Goal: Browse casually: Explore the website without a specific task or goal

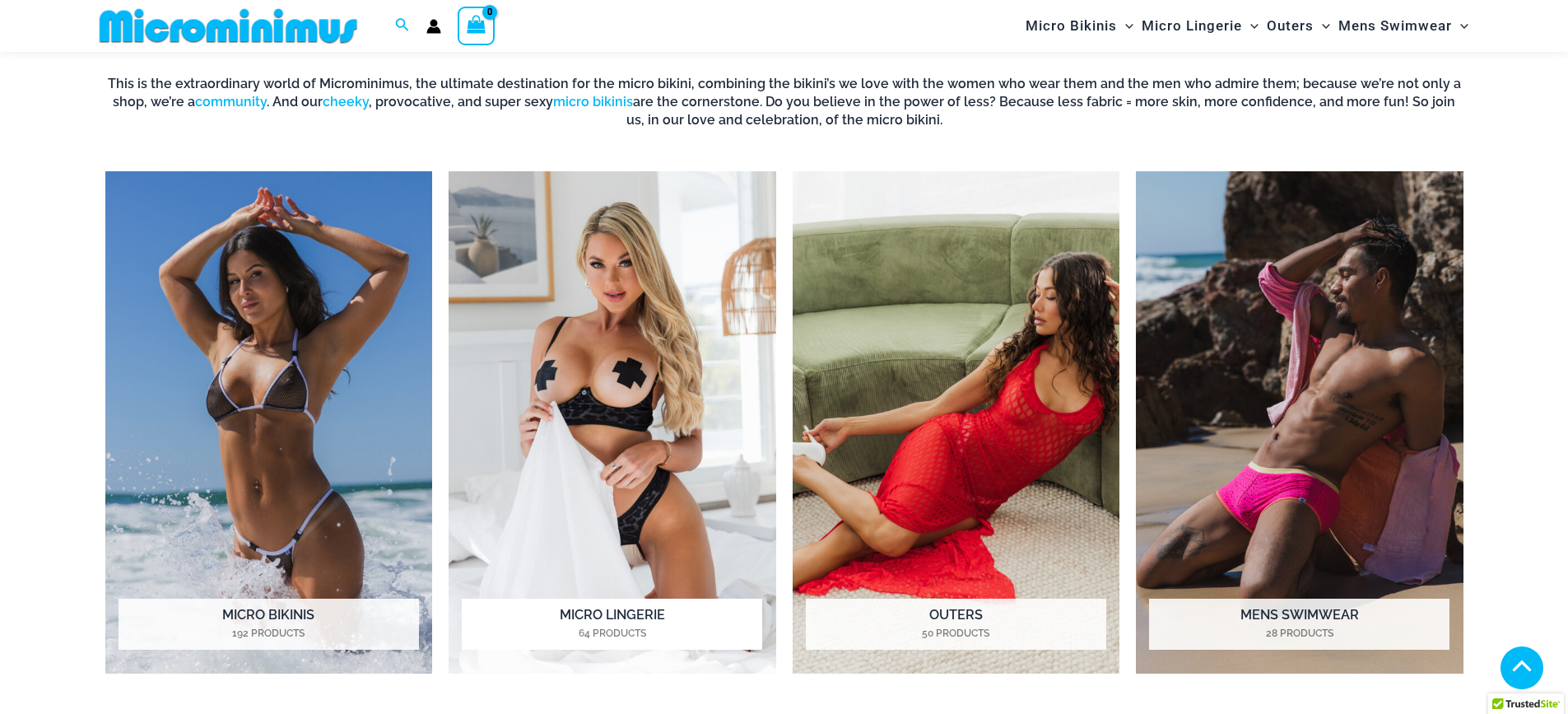
scroll to position [1571, 0]
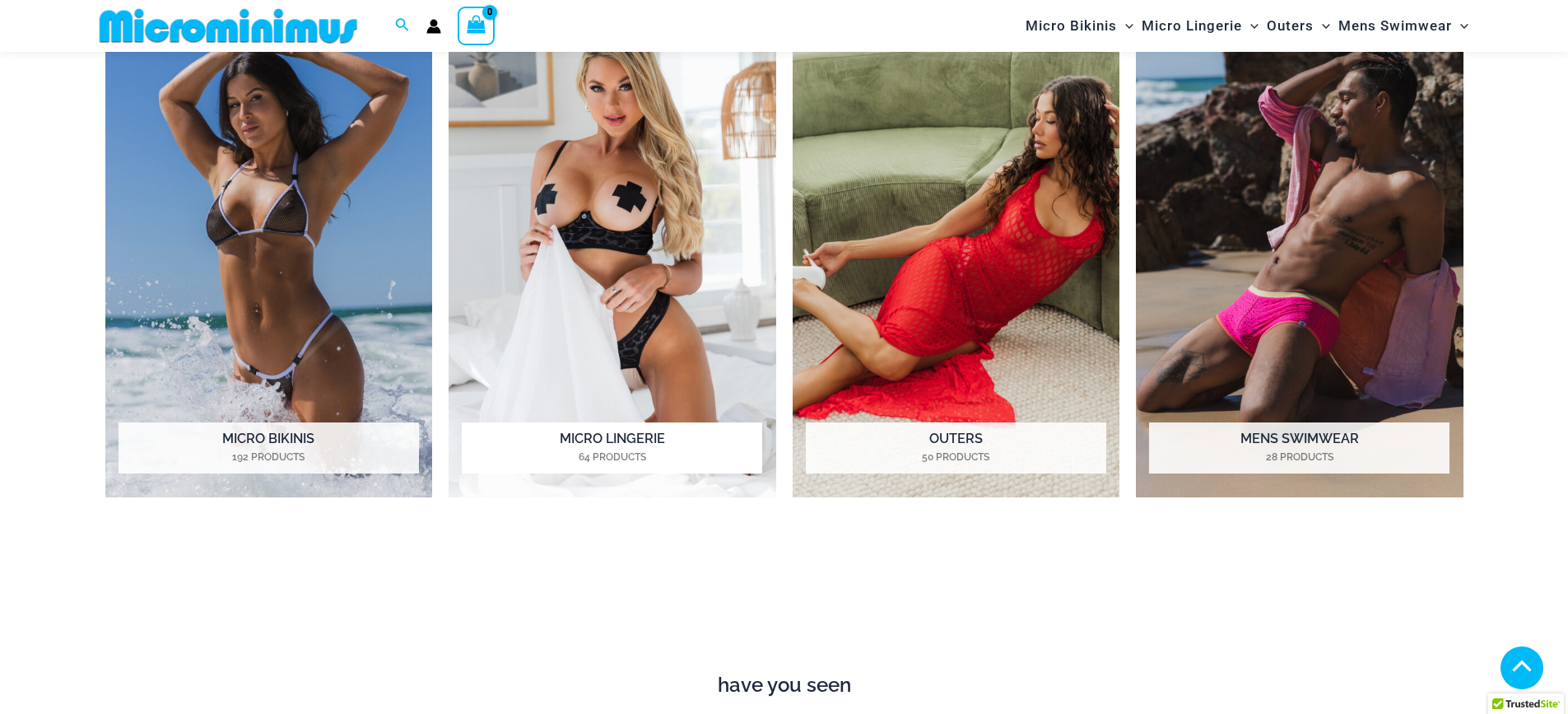
click at [627, 432] on h2 "Micro Lingerie 64 Products" at bounding box center [612, 448] width 300 height 51
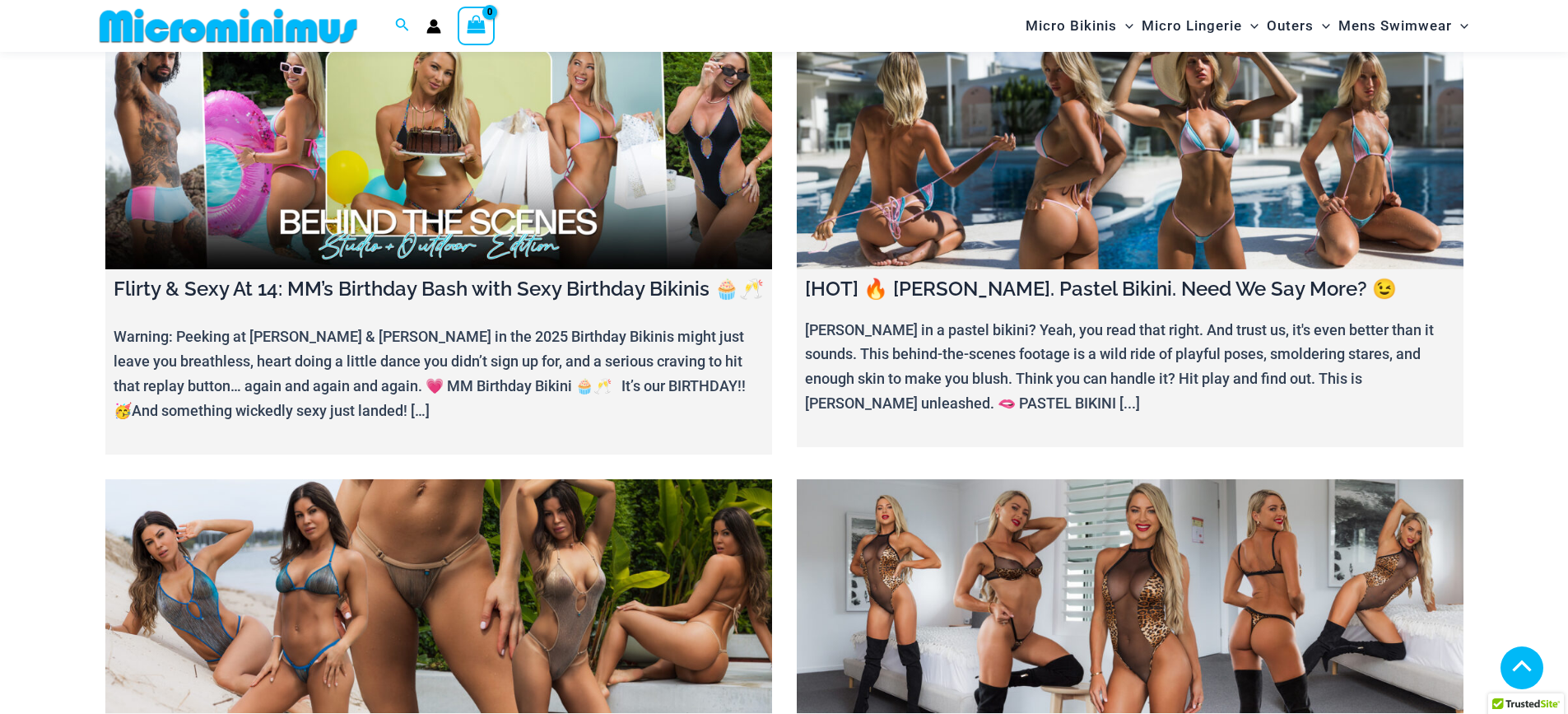
scroll to position [398, 0]
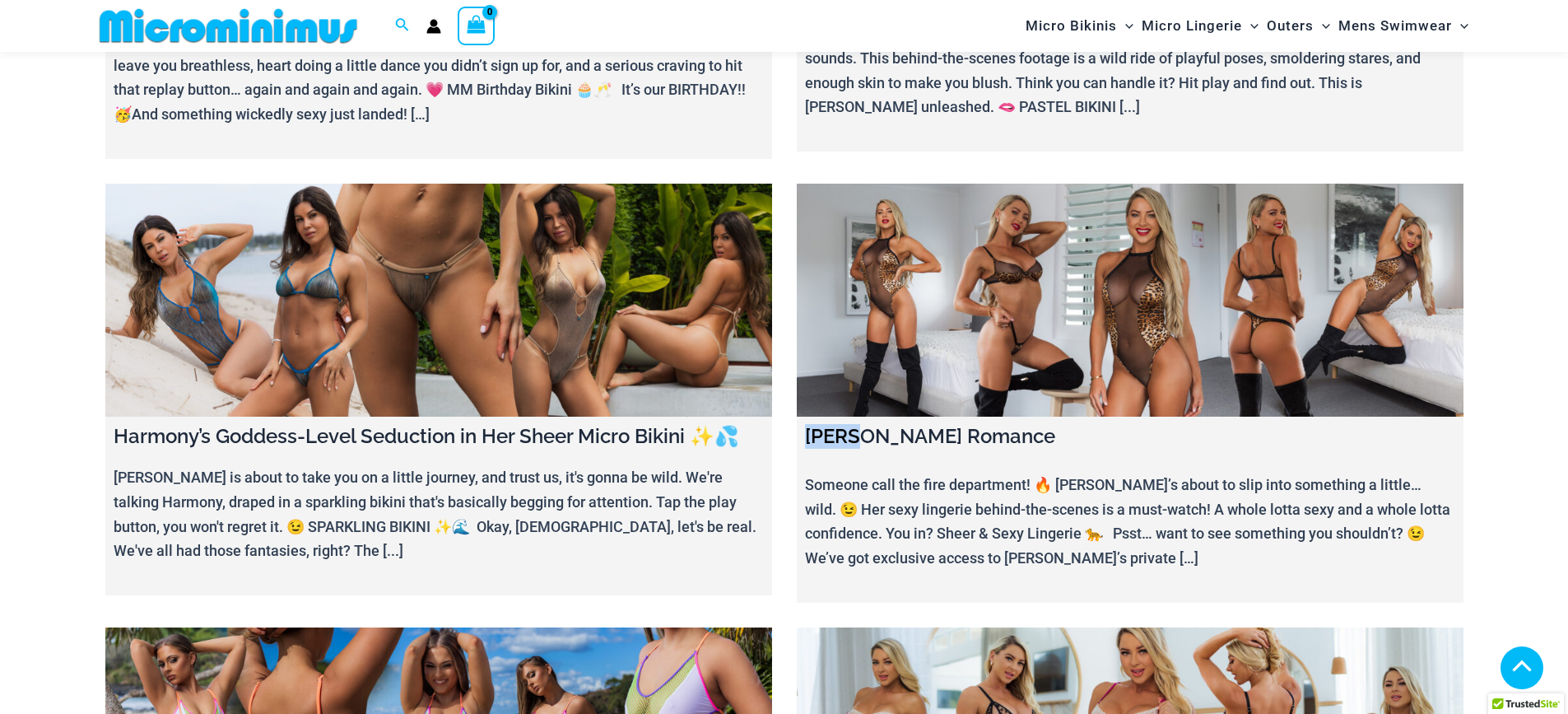
drag, startPoint x: 848, startPoint y: 430, endPoint x: 766, endPoint y: 394, distance: 89.6
click at [805, 440] on h4 "Ilana Savage Romance" at bounding box center [1129, 437] width 650 height 24
copy h4 "Ilana"
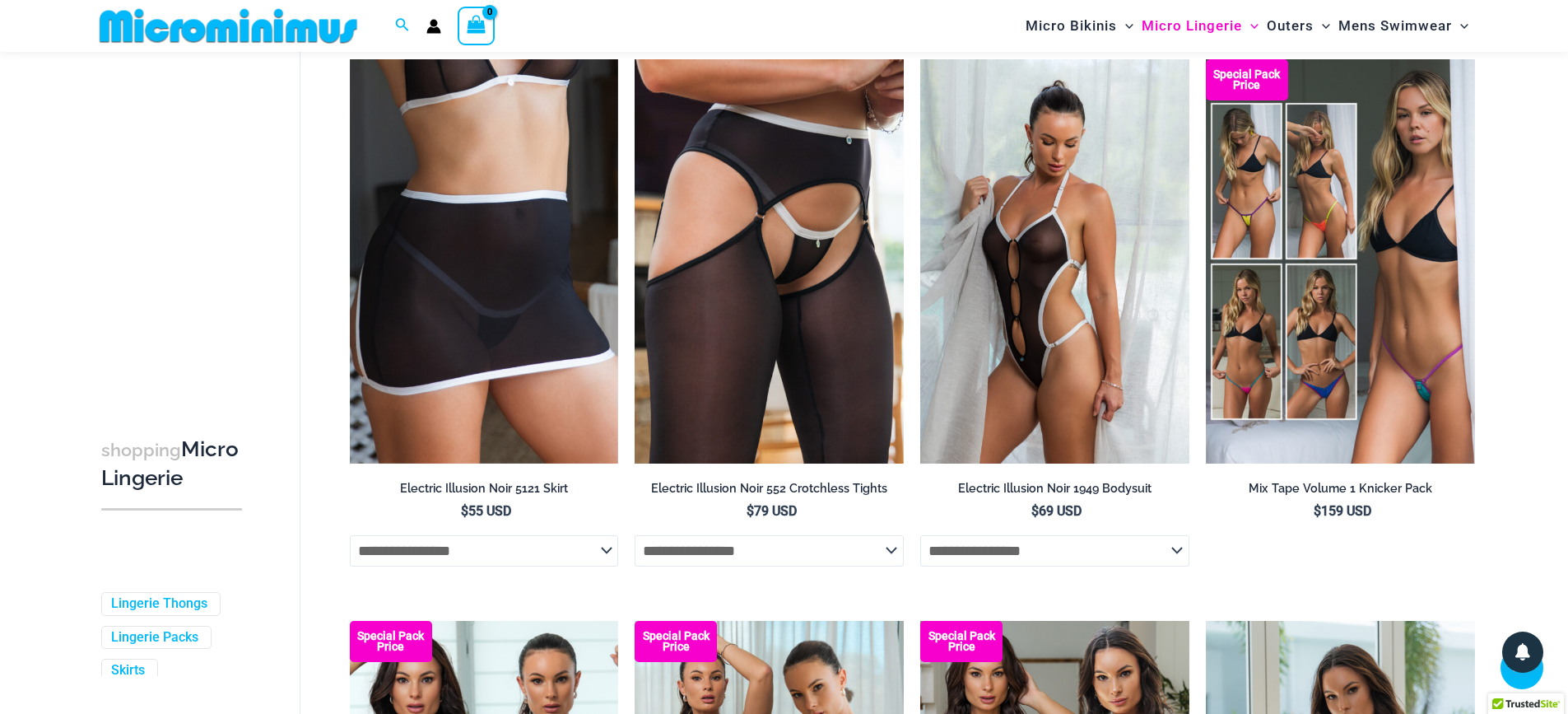
scroll to position [4191, 0]
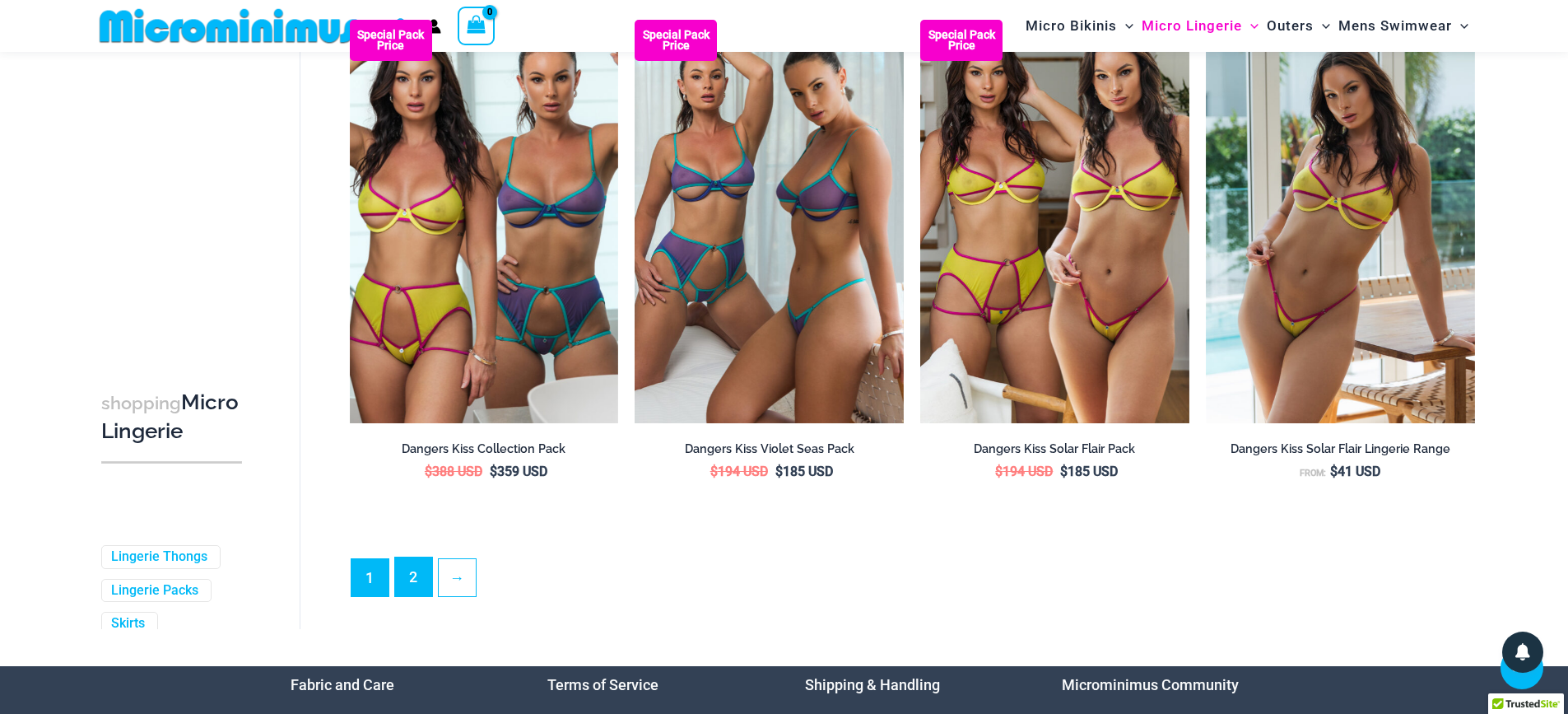
click at [400, 594] on link "2" at bounding box center [414, 576] width 37 height 39
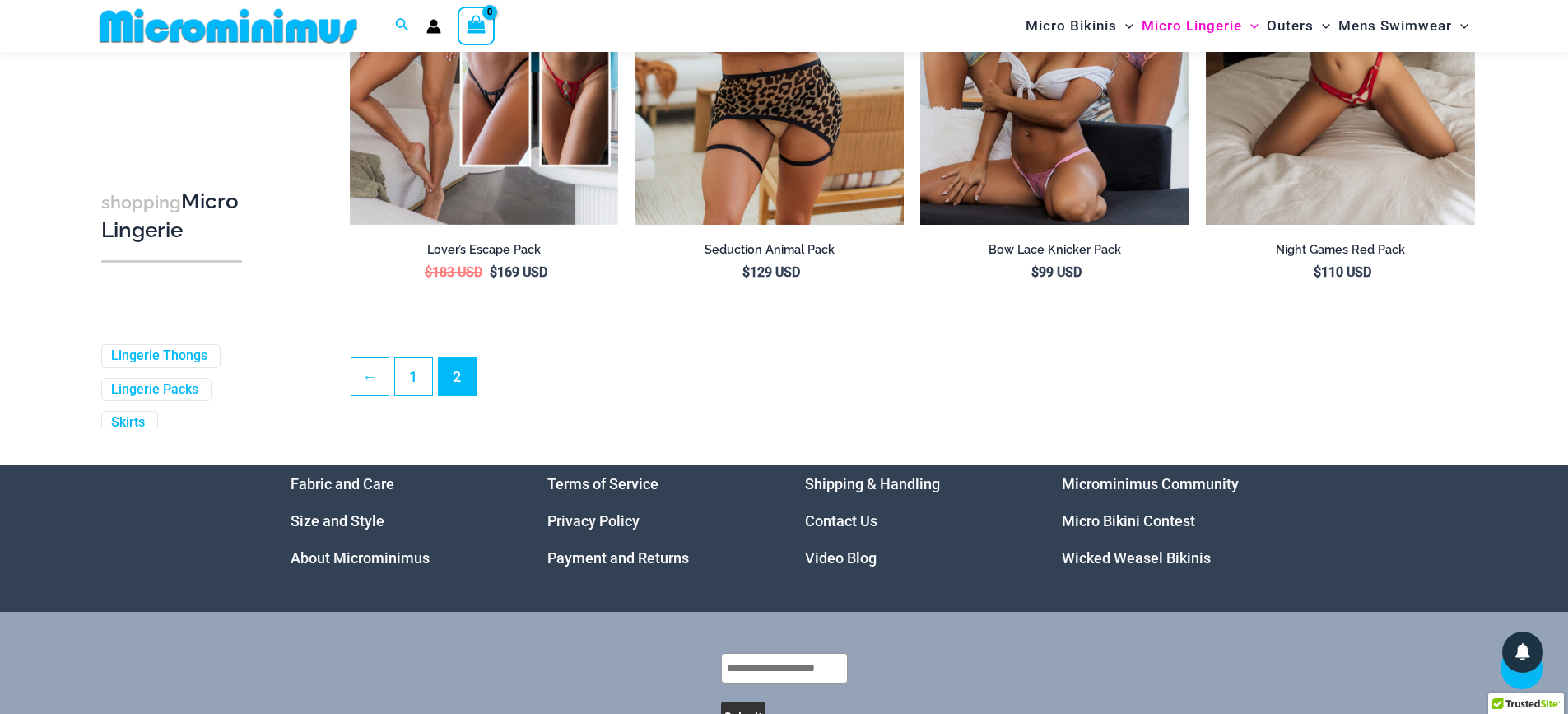
scroll to position [4446, 0]
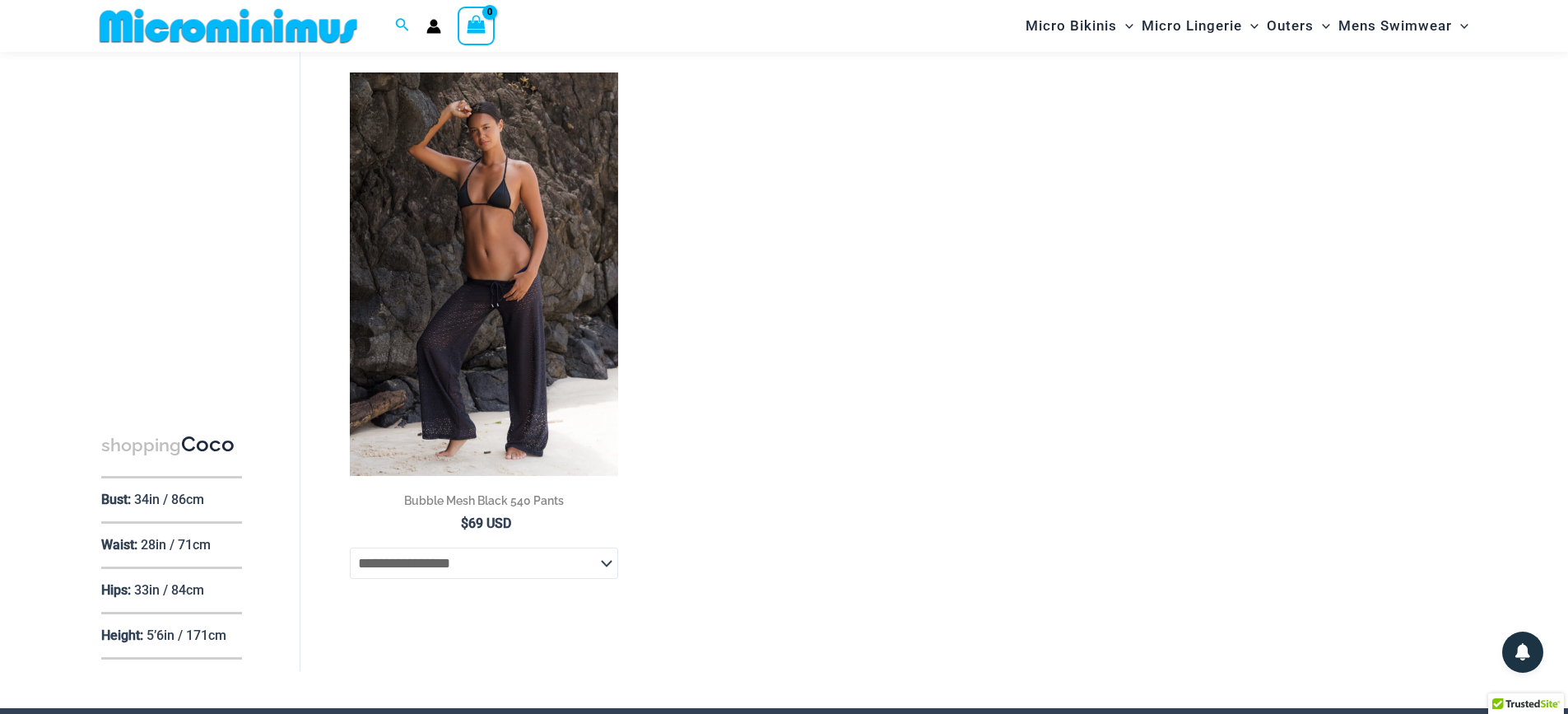
scroll to position [110, 0]
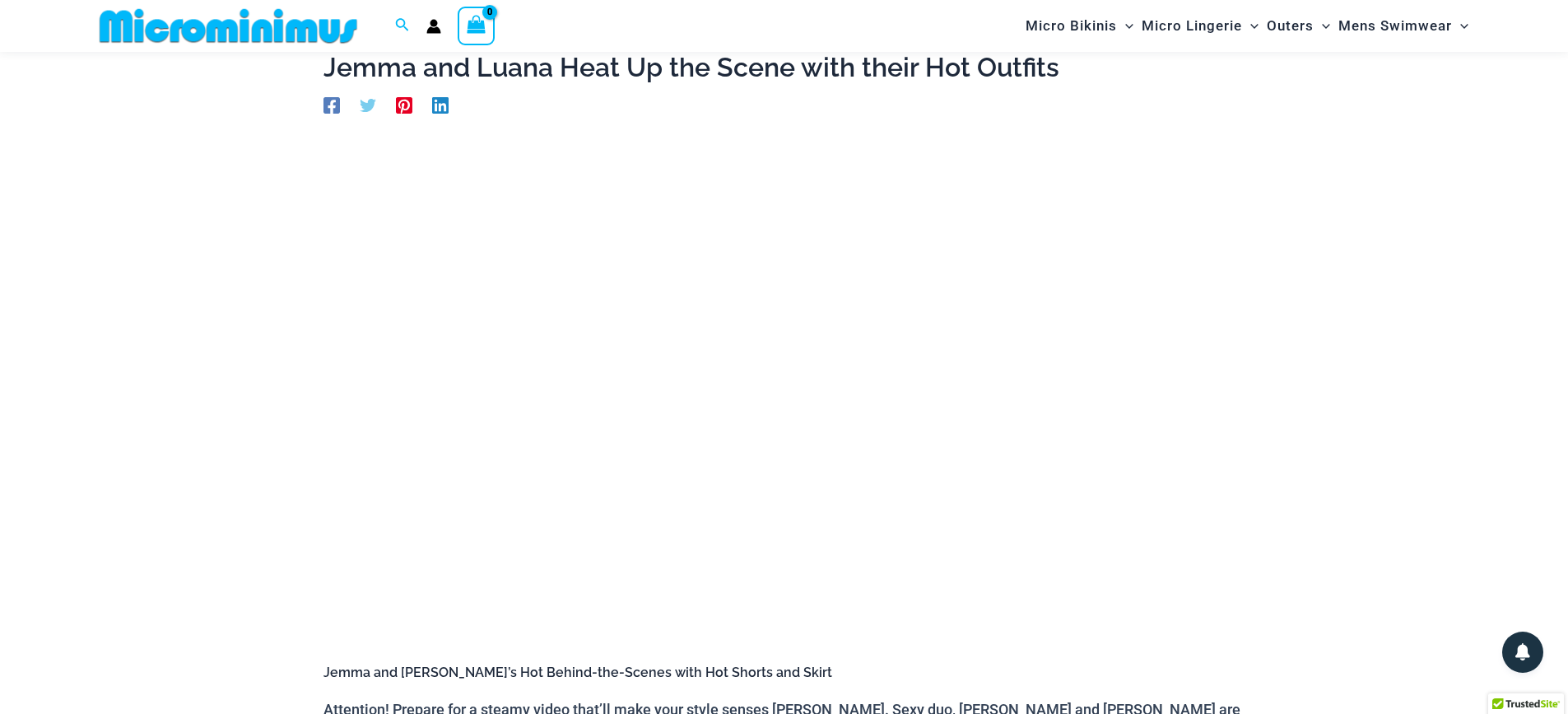
scroll to position [91, 0]
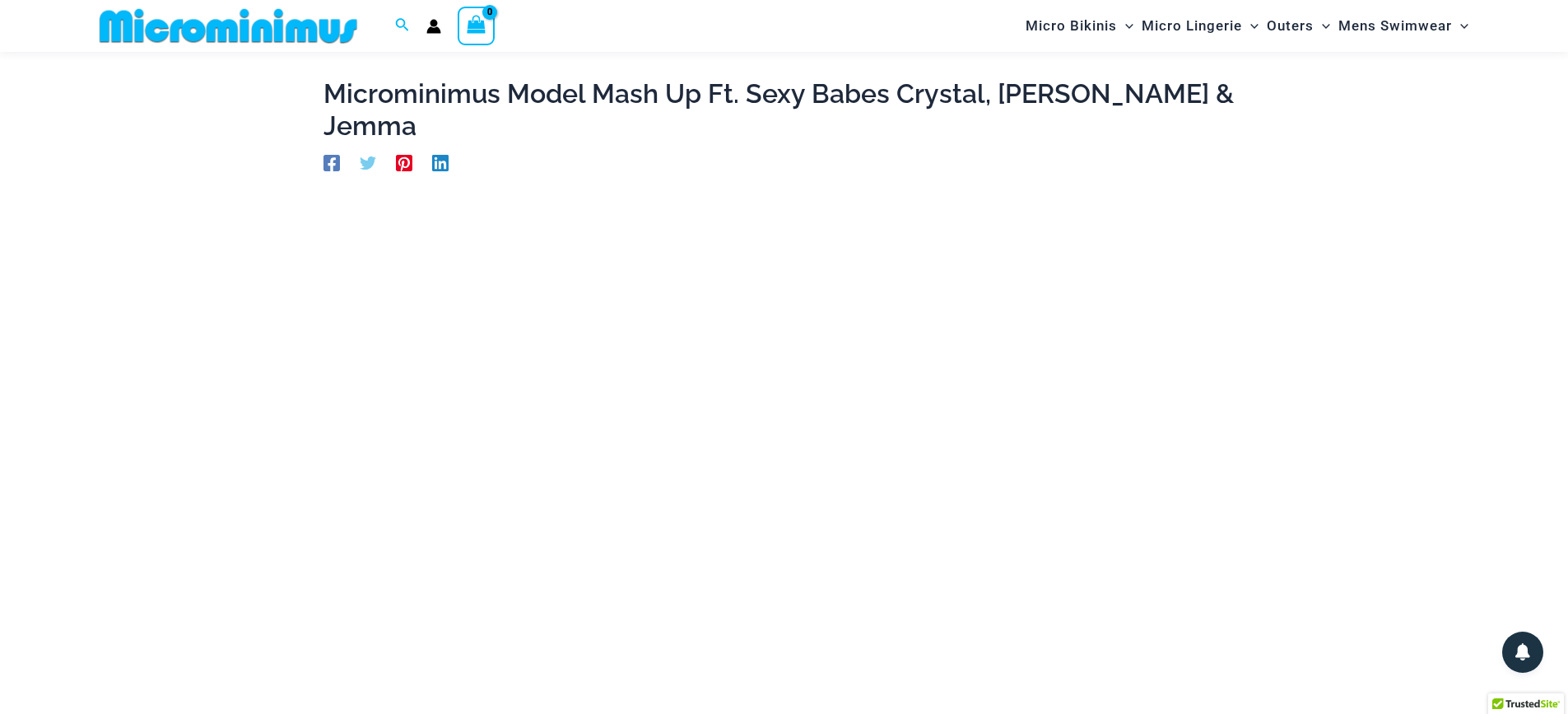
scroll to position [92, 0]
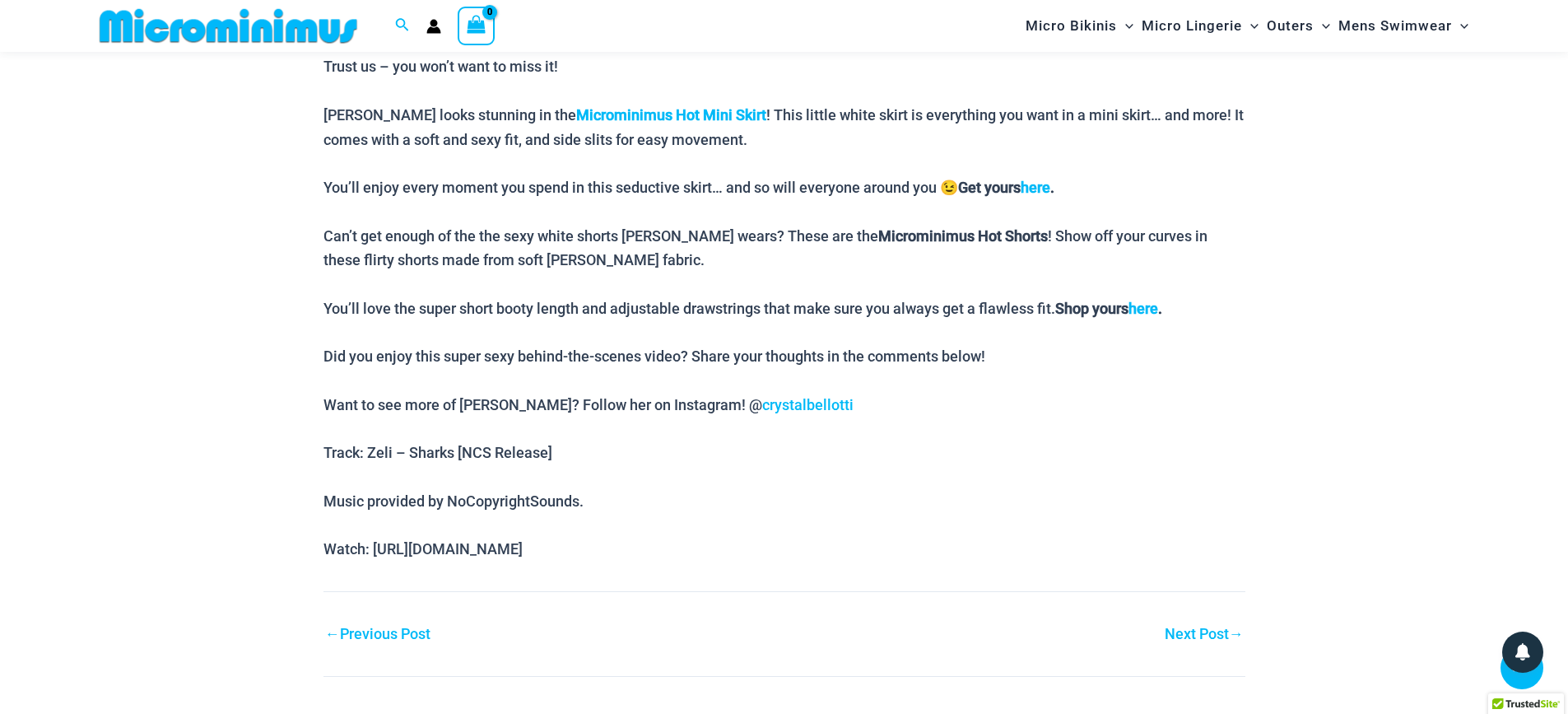
scroll to position [1150, 0]
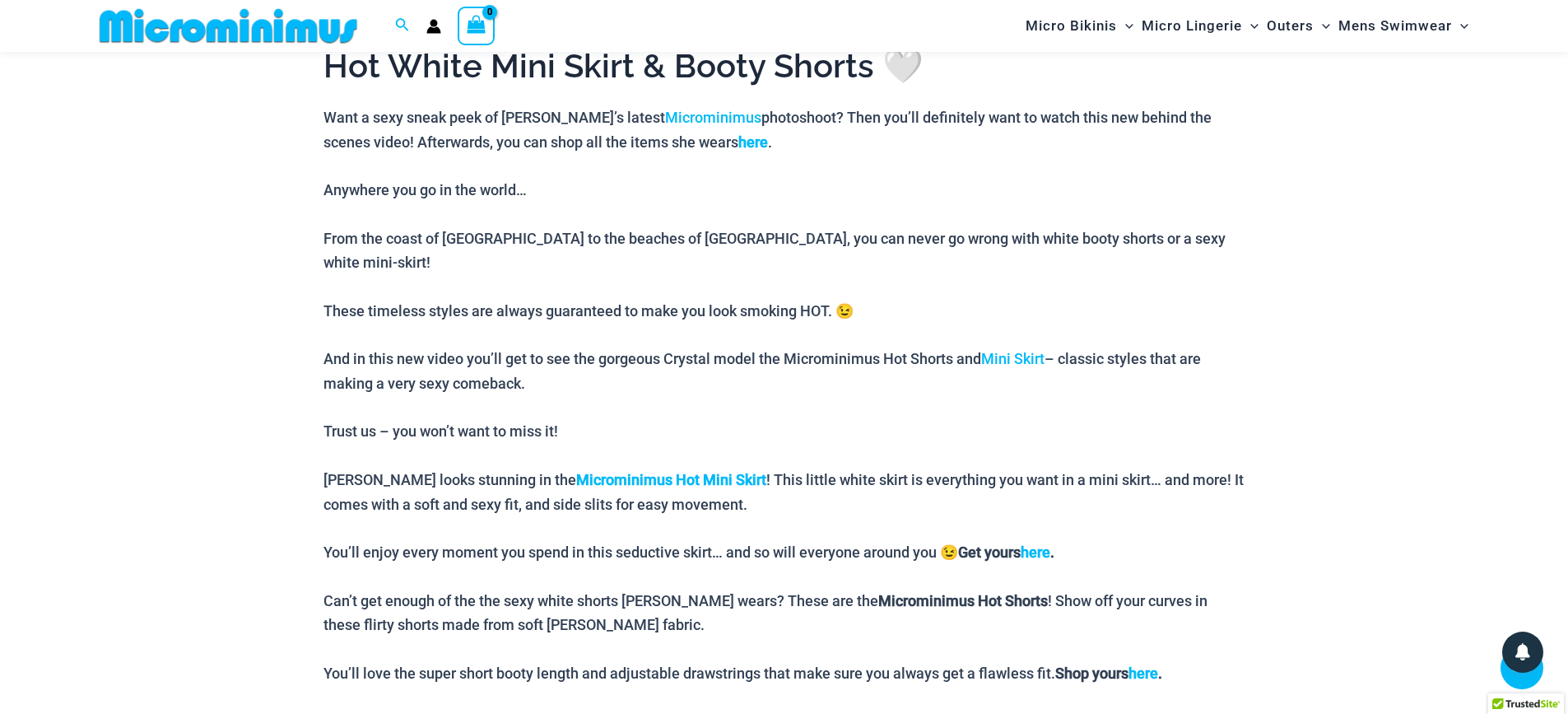
scroll to position [761, 0]
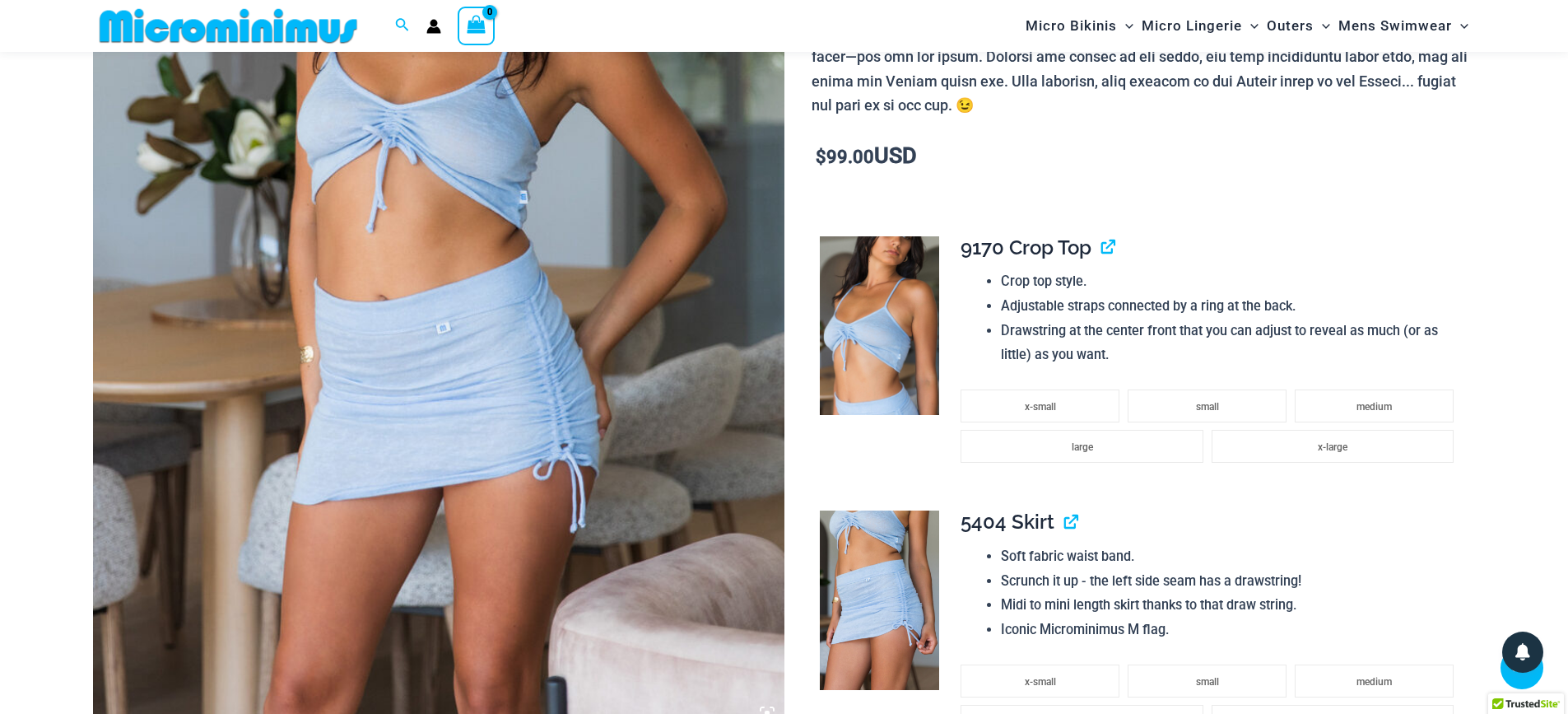
scroll to position [1492, 0]
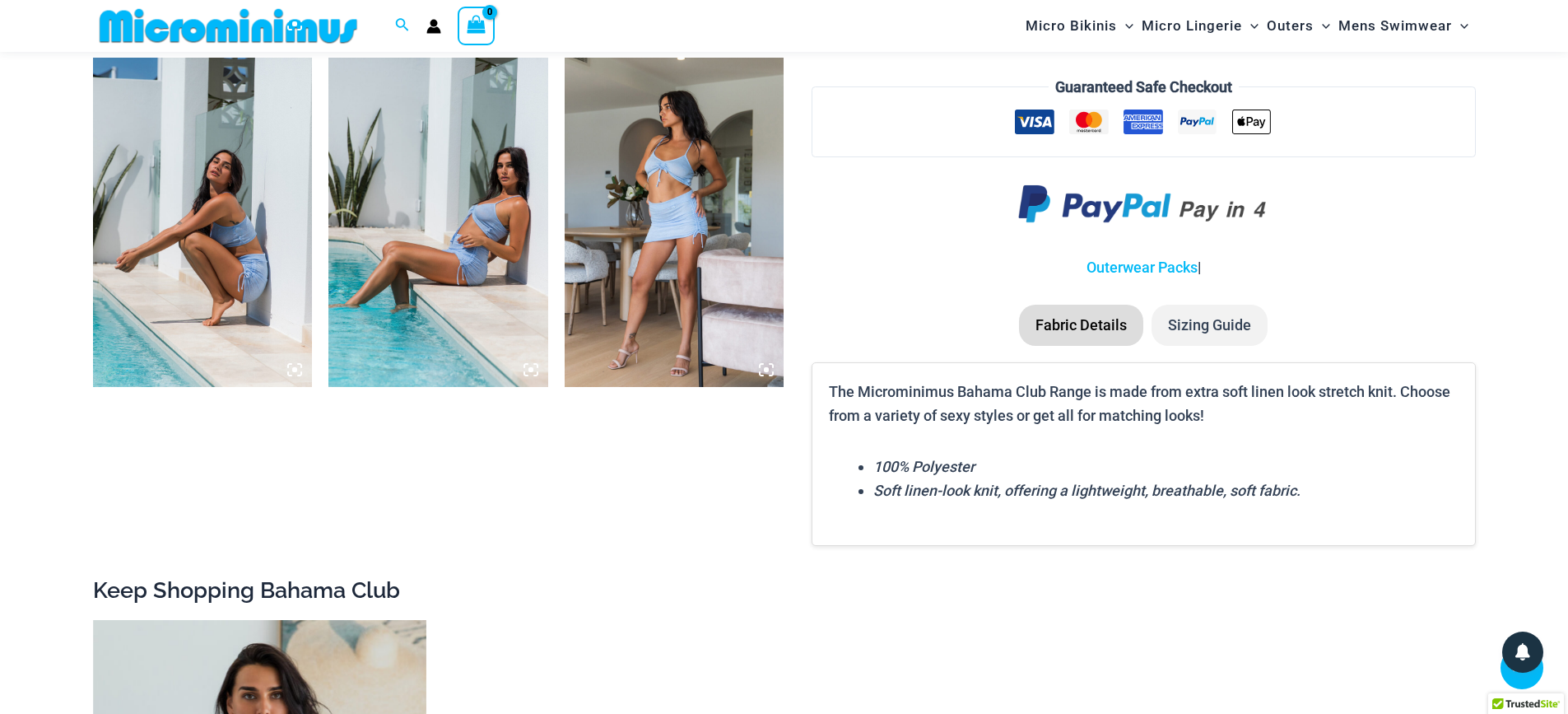
click at [638, 258] on img at bounding box center [674, 222] width 220 height 329
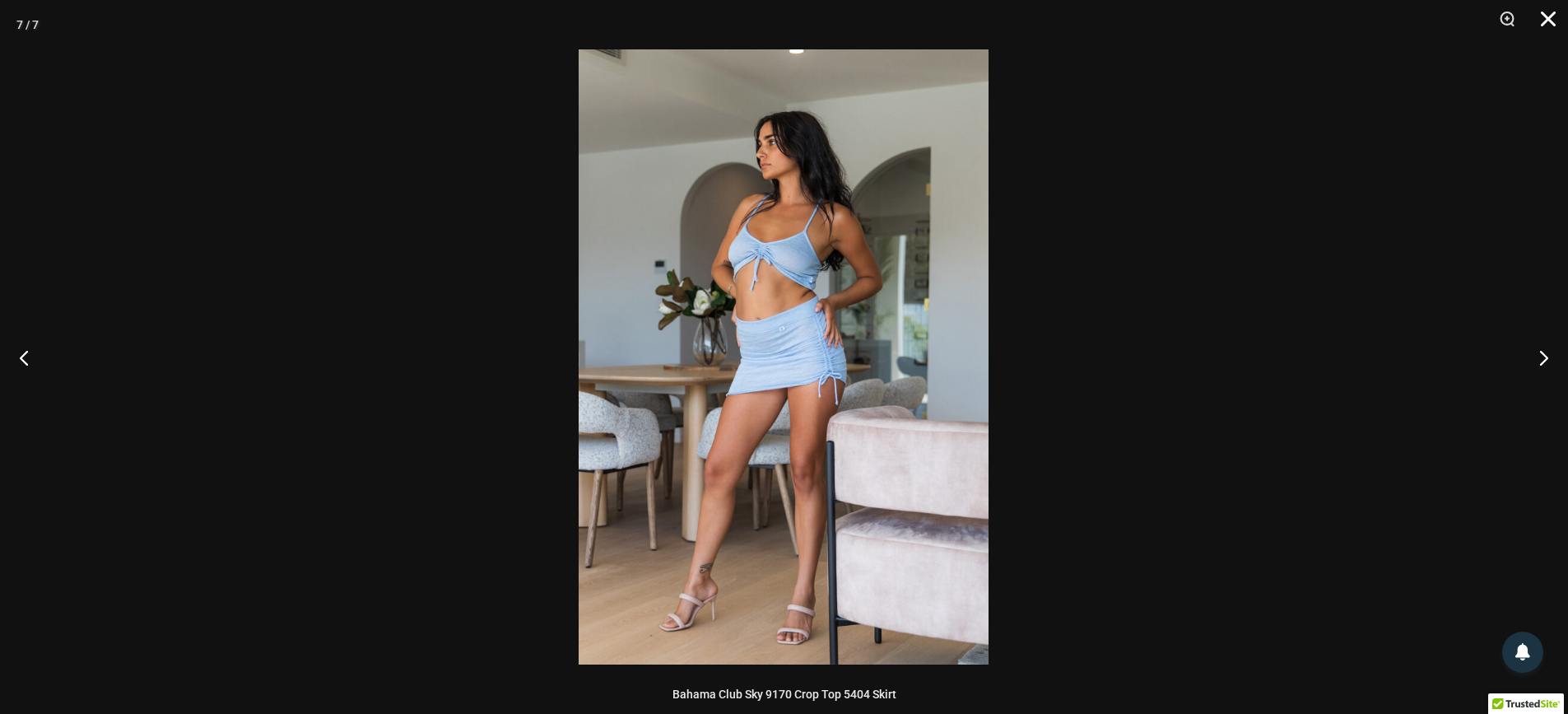
click at [1541, 16] on button "Close" at bounding box center [1542, 24] width 41 height 49
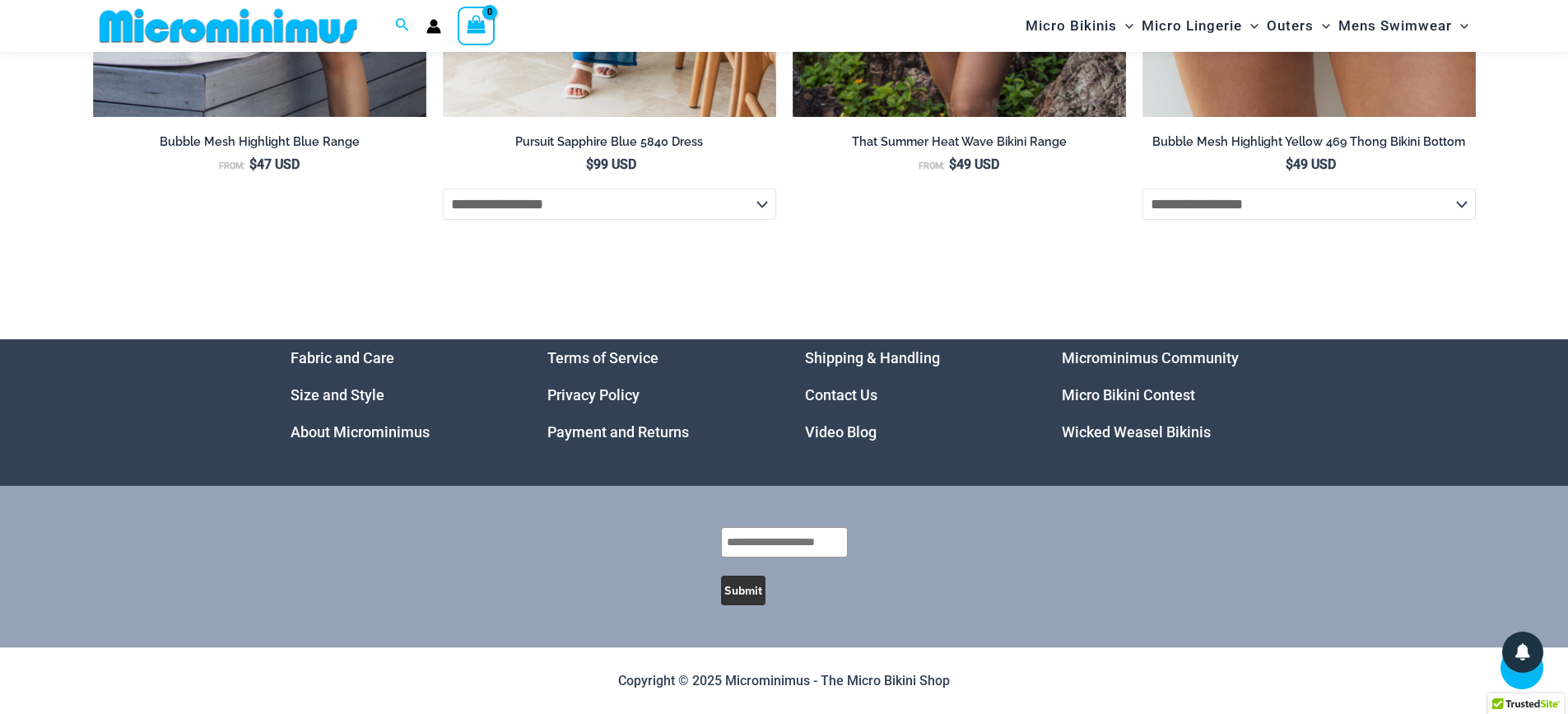
scroll to position [5568, 0]
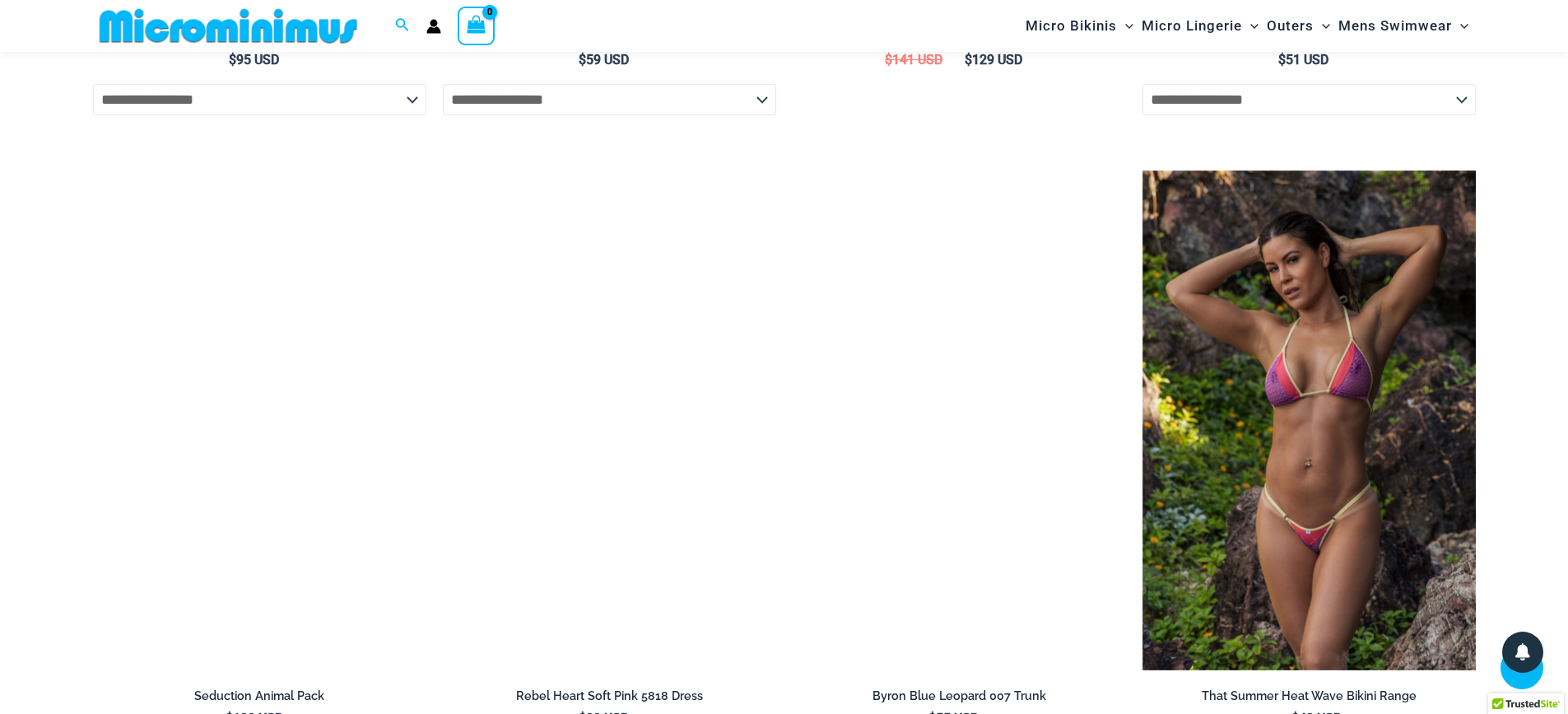
scroll to position [3170, 0]
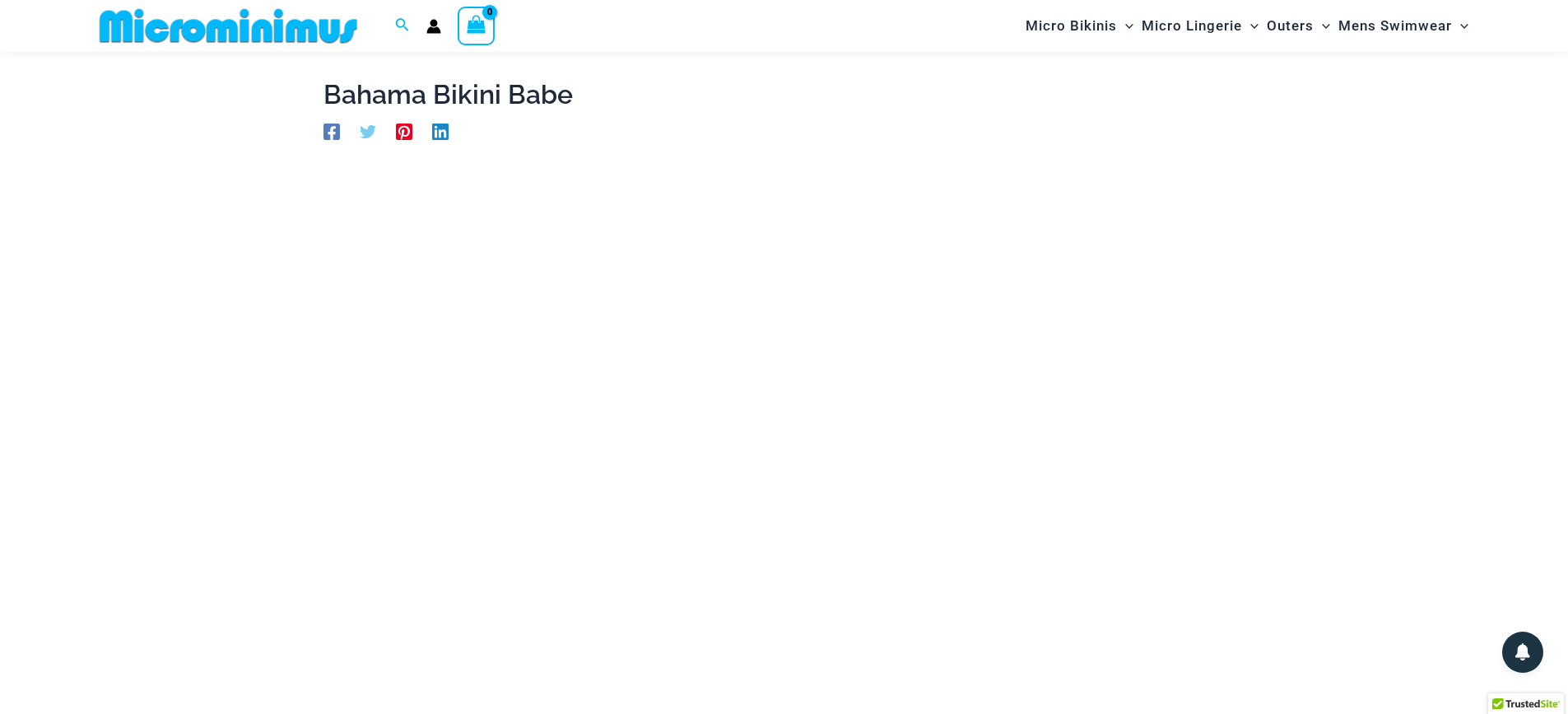
scroll to position [140, 0]
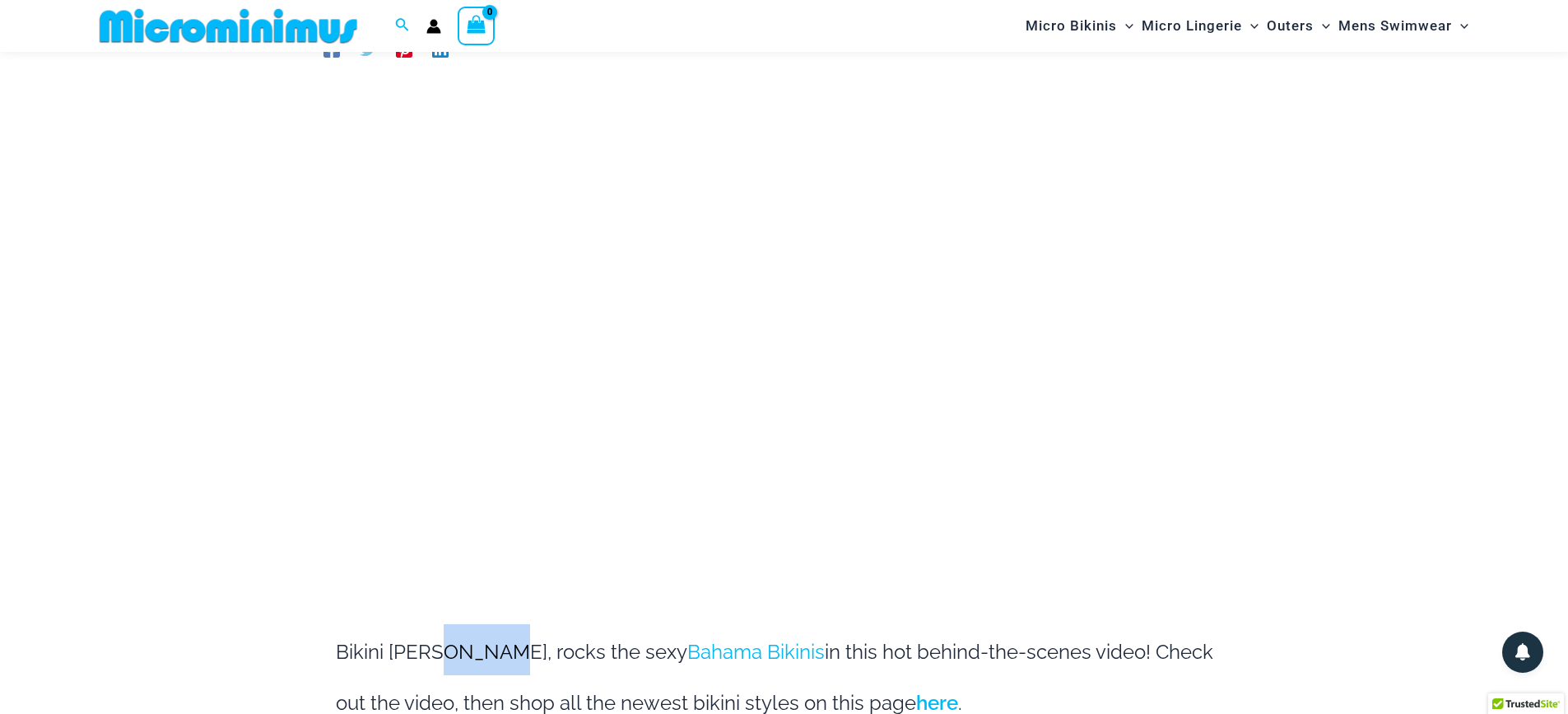
drag, startPoint x: 505, startPoint y: 652, endPoint x: 445, endPoint y: 659, distance: 60.4
click at [446, 655] on span "Bikini [PERSON_NAME], rocks the sexy Bahama Bikinis in this hot behind-the-scen…" at bounding box center [775, 676] width 877 height 75
copy span "Maddy,"
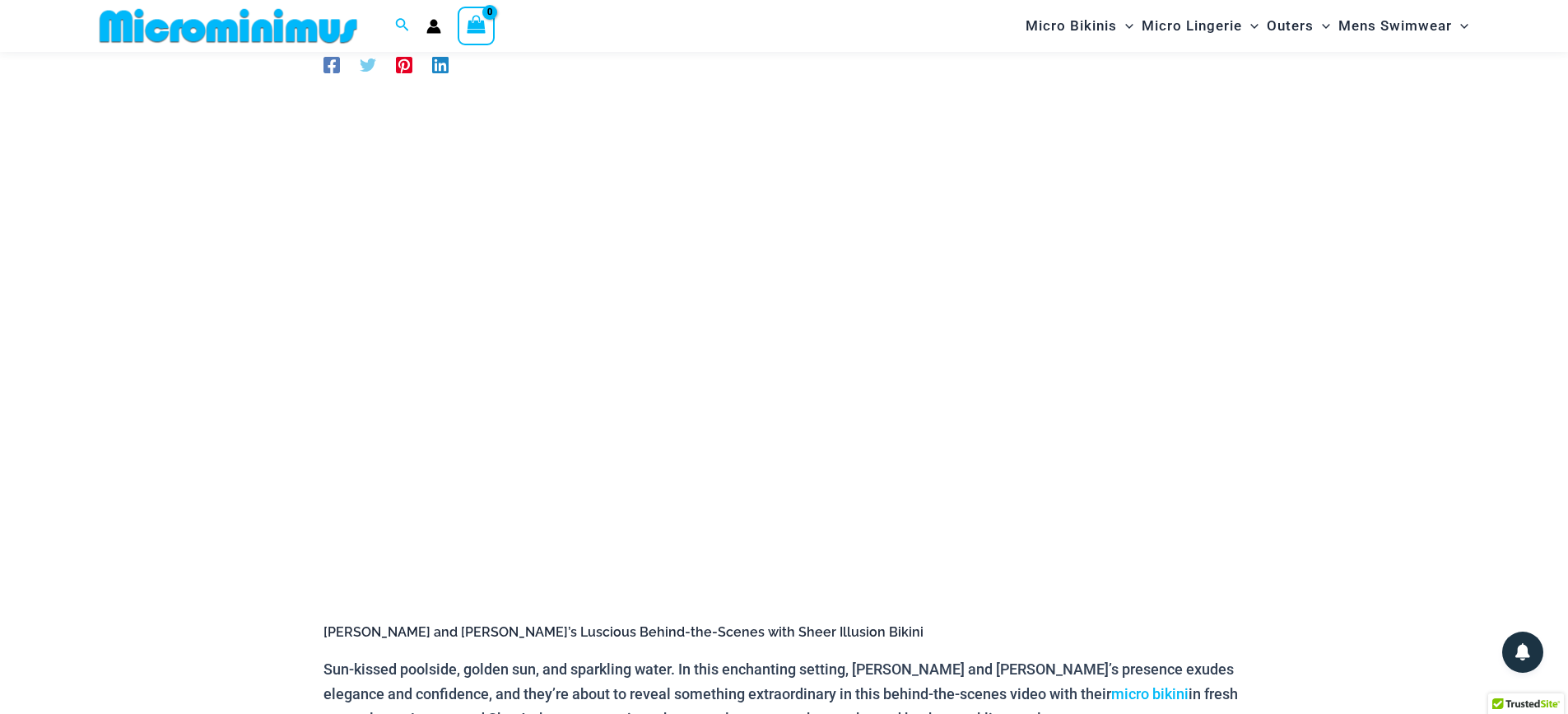
scroll to position [153, 0]
